Goal: Task Accomplishment & Management: Manage account settings

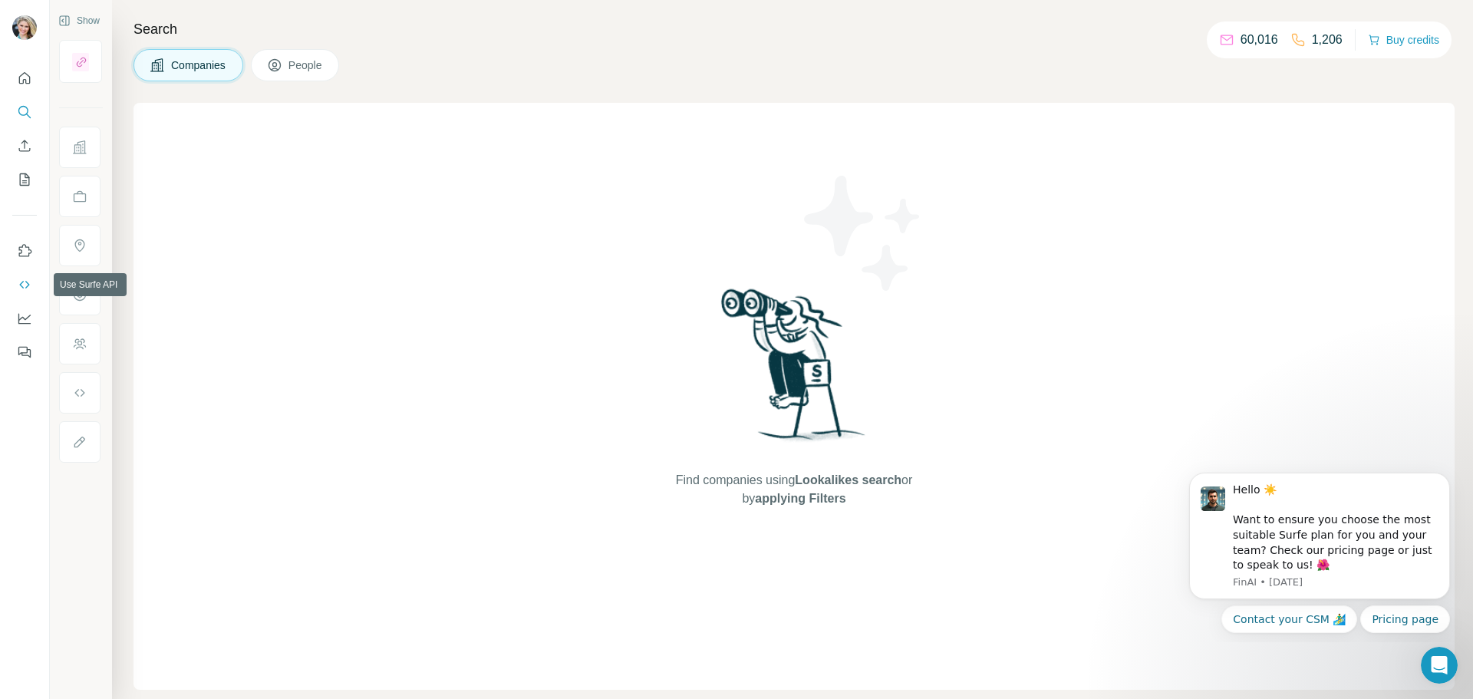
click at [23, 282] on icon "Use Surfe API" at bounding box center [24, 285] width 10 height 8
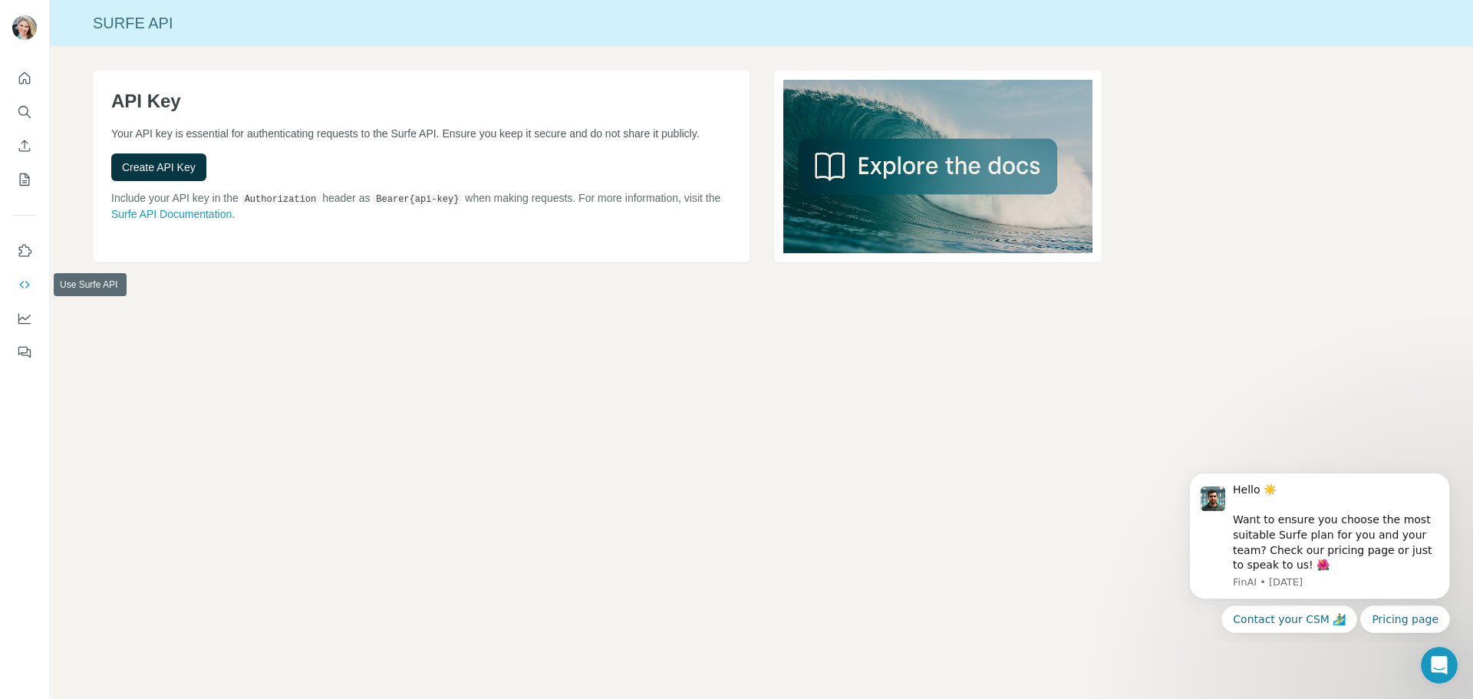
click at [28, 288] on icon "Use Surfe API" at bounding box center [24, 284] width 15 height 15
click at [19, 313] on icon "Dashboard" at bounding box center [24, 318] width 15 height 15
click at [29, 177] on icon "My lists" at bounding box center [26, 178] width 8 height 10
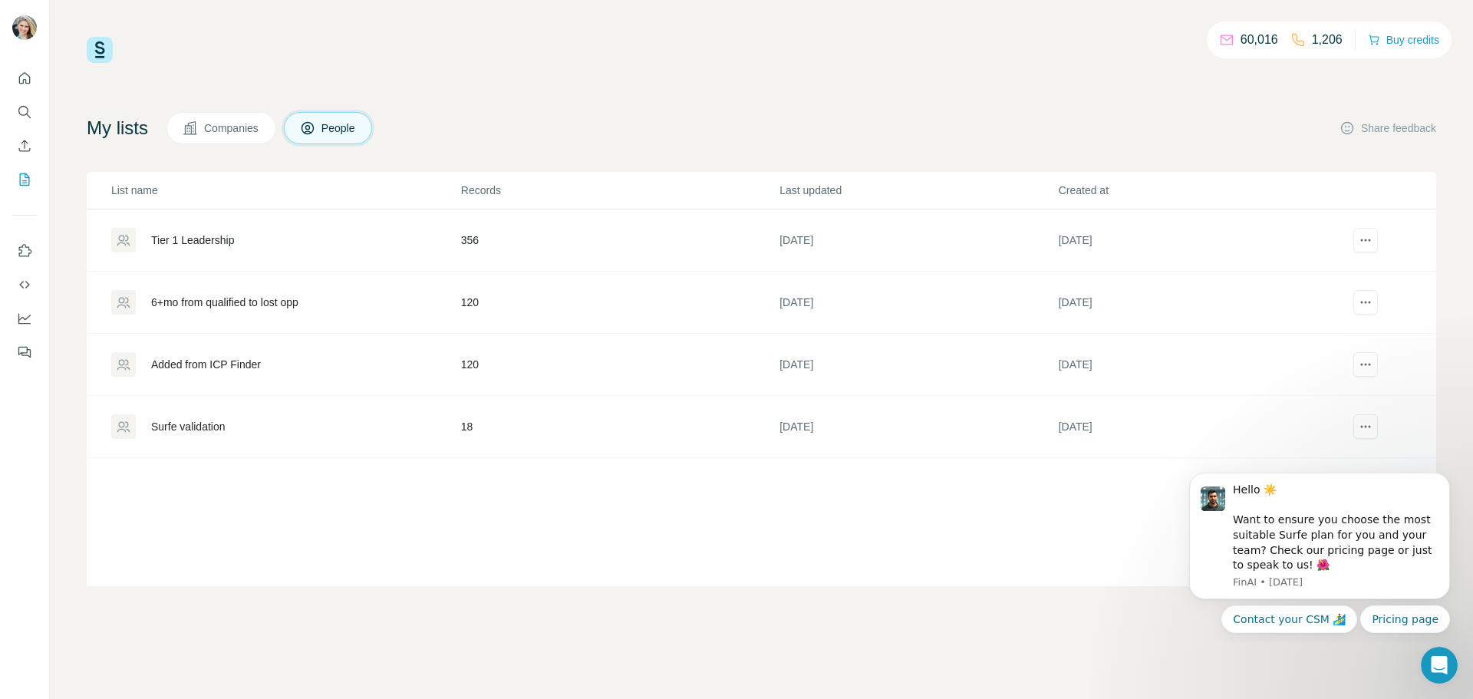
click at [215, 242] on div "Tier 1 Leadership" at bounding box center [192, 240] width 83 height 15
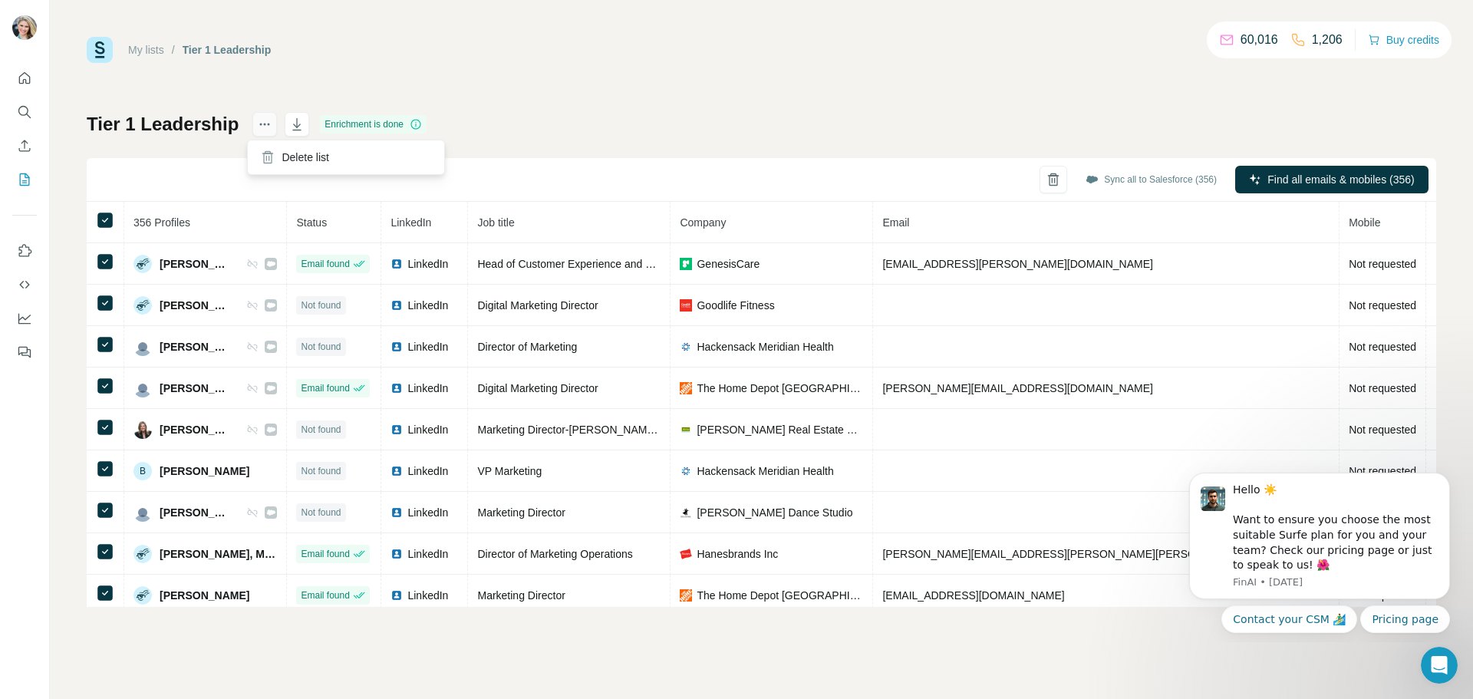
click at [259, 120] on icon "actions" at bounding box center [264, 124] width 15 height 15
